Goal: Check status: Check status

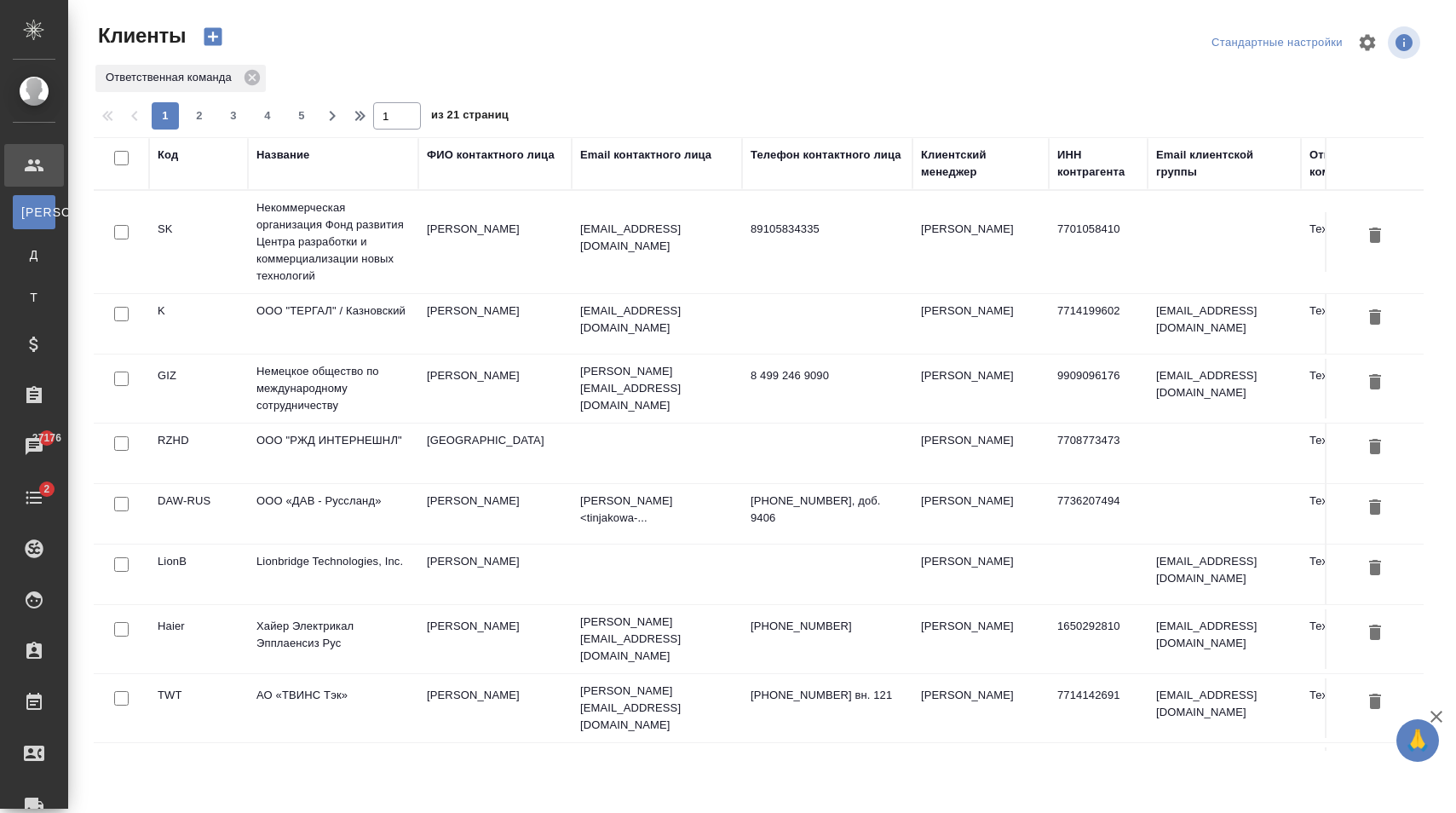
select select "RU"
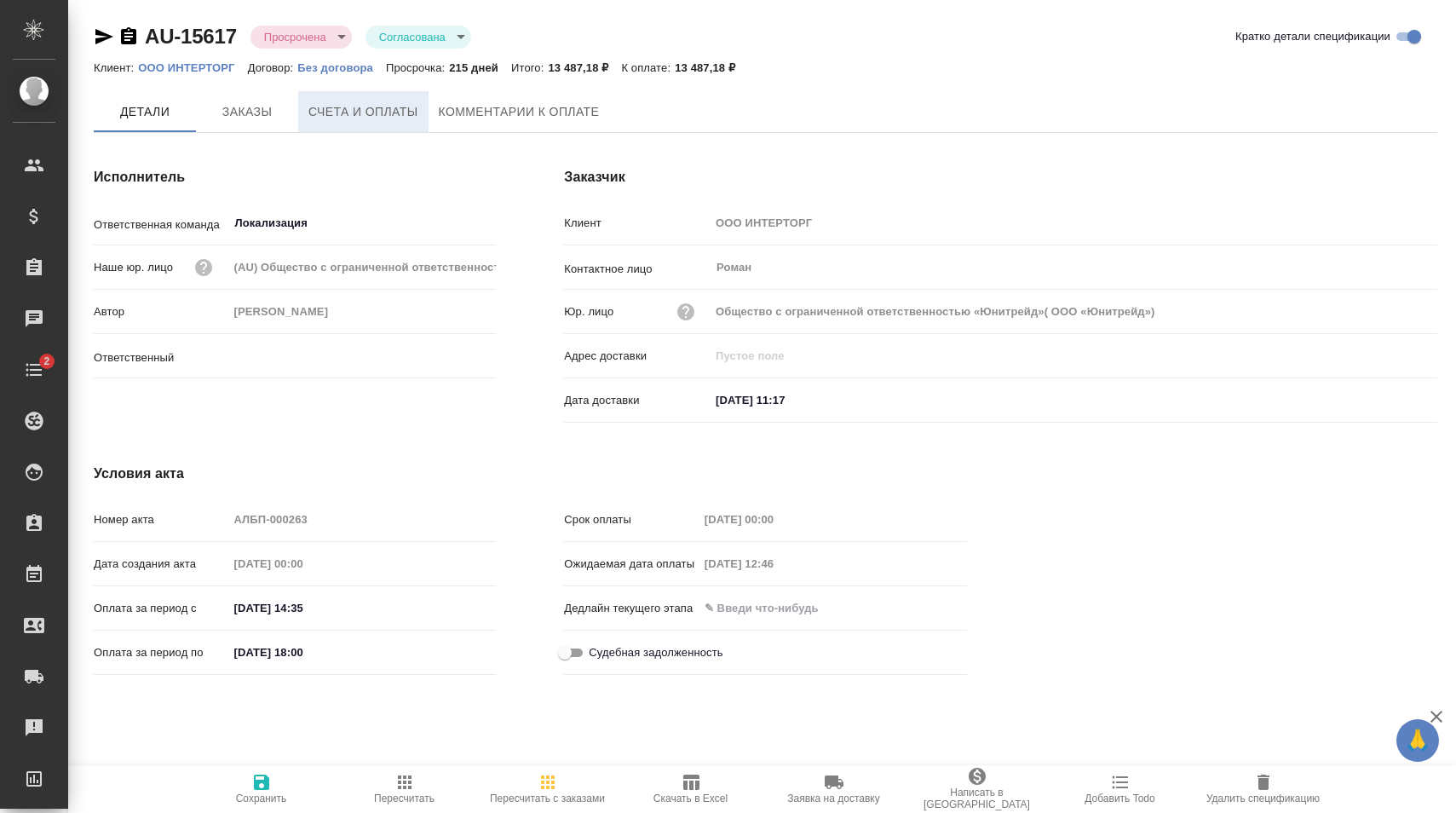
click at [395, 118] on span "Счета и оплаты" at bounding box center [363, 111] width 109 height 22
type input "Барышева Зоя"
type input "Общество с ограниченной ответственностью «Юнитрейд»( ООО «Юнитрейд»)"
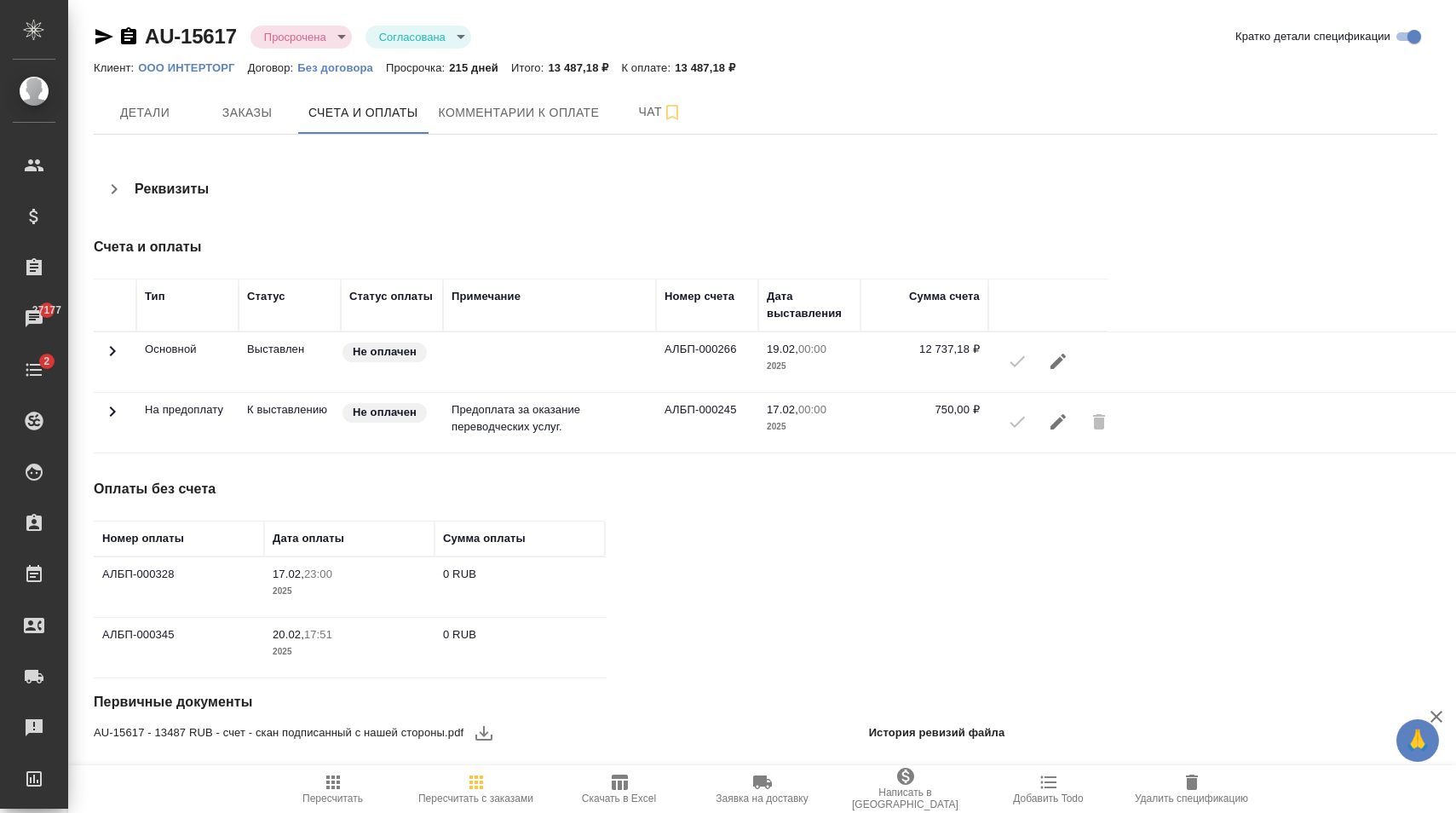
click at [234, 578] on td "АЛБП-000328" at bounding box center [179, 587] width 170 height 60
